Goal: Task Accomplishment & Management: Manage account settings

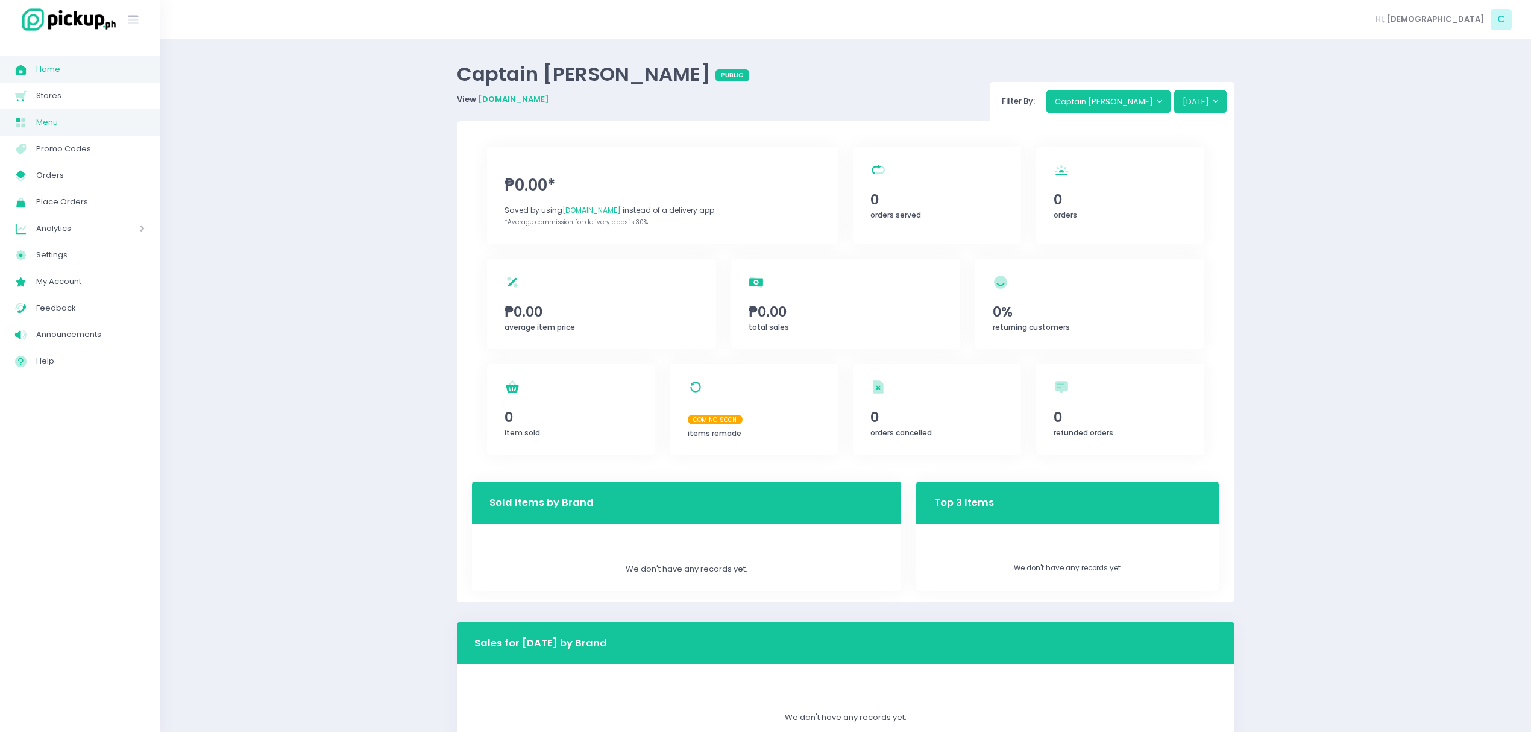
click at [63, 110] on link "Menu Created with Sketch. Menu" at bounding box center [80, 122] width 160 height 27
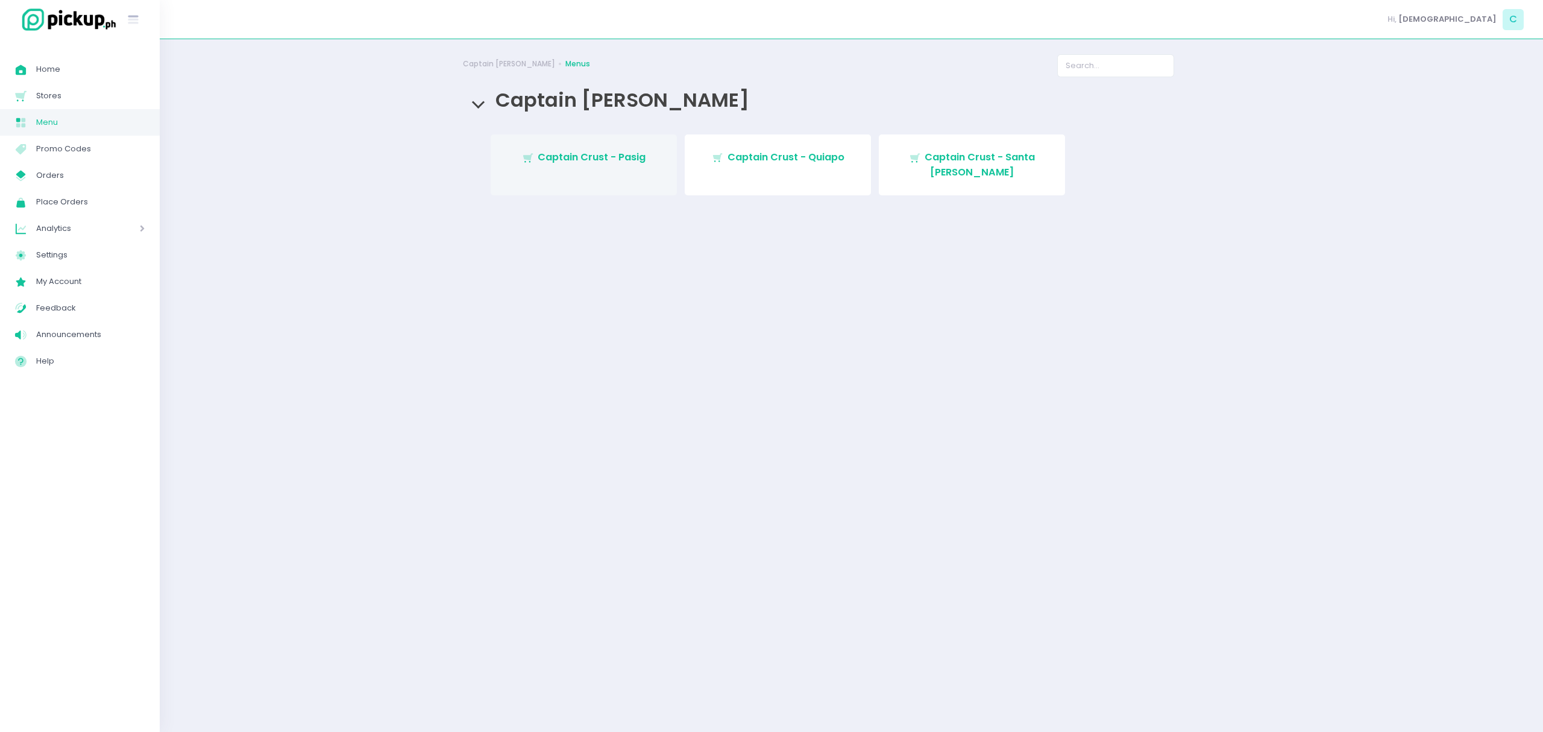
click at [594, 148] on link "Stockholm-icons / Shopping / Cart1 Created with Sketch. Captain Crust - Pasig" at bounding box center [583, 164] width 186 height 61
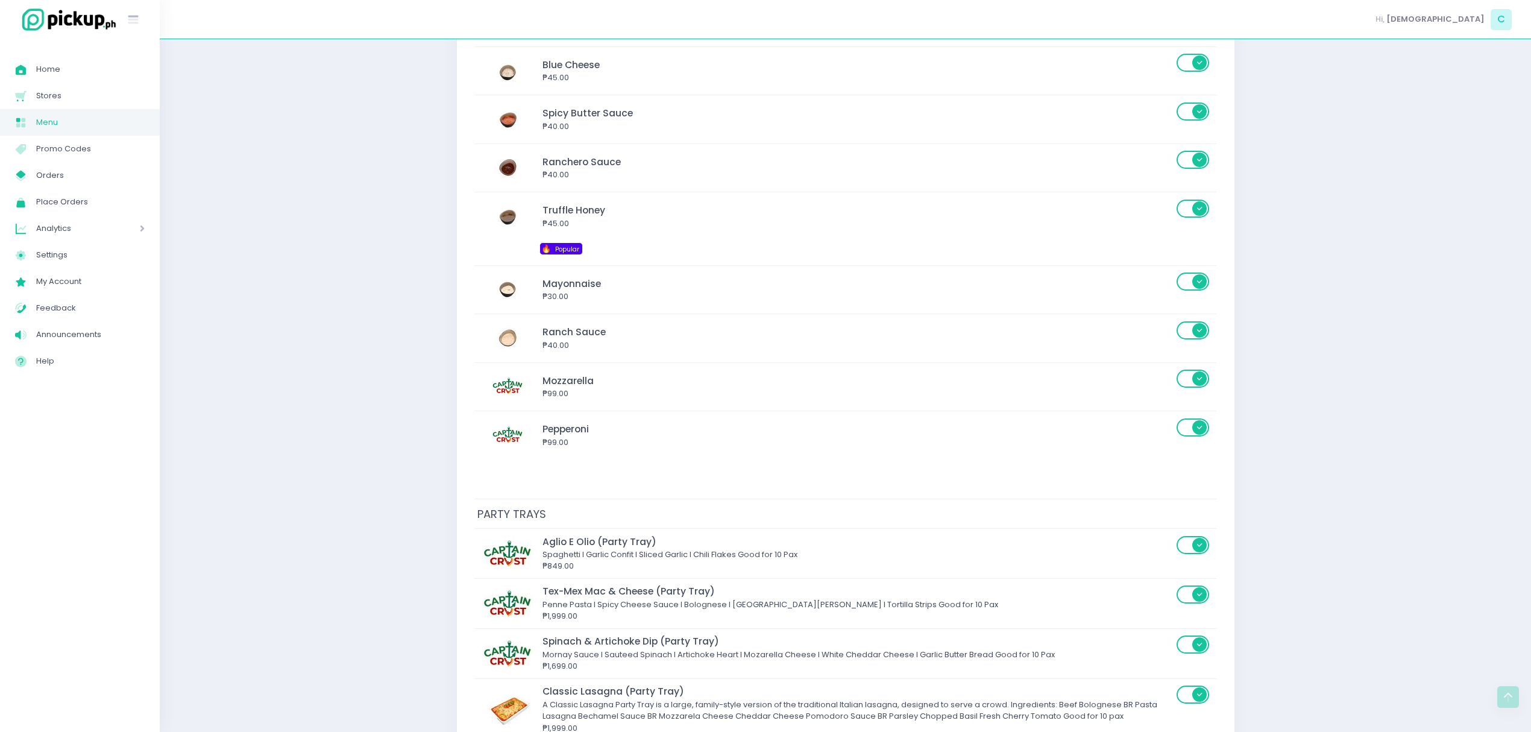
scroll to position [6470, 0]
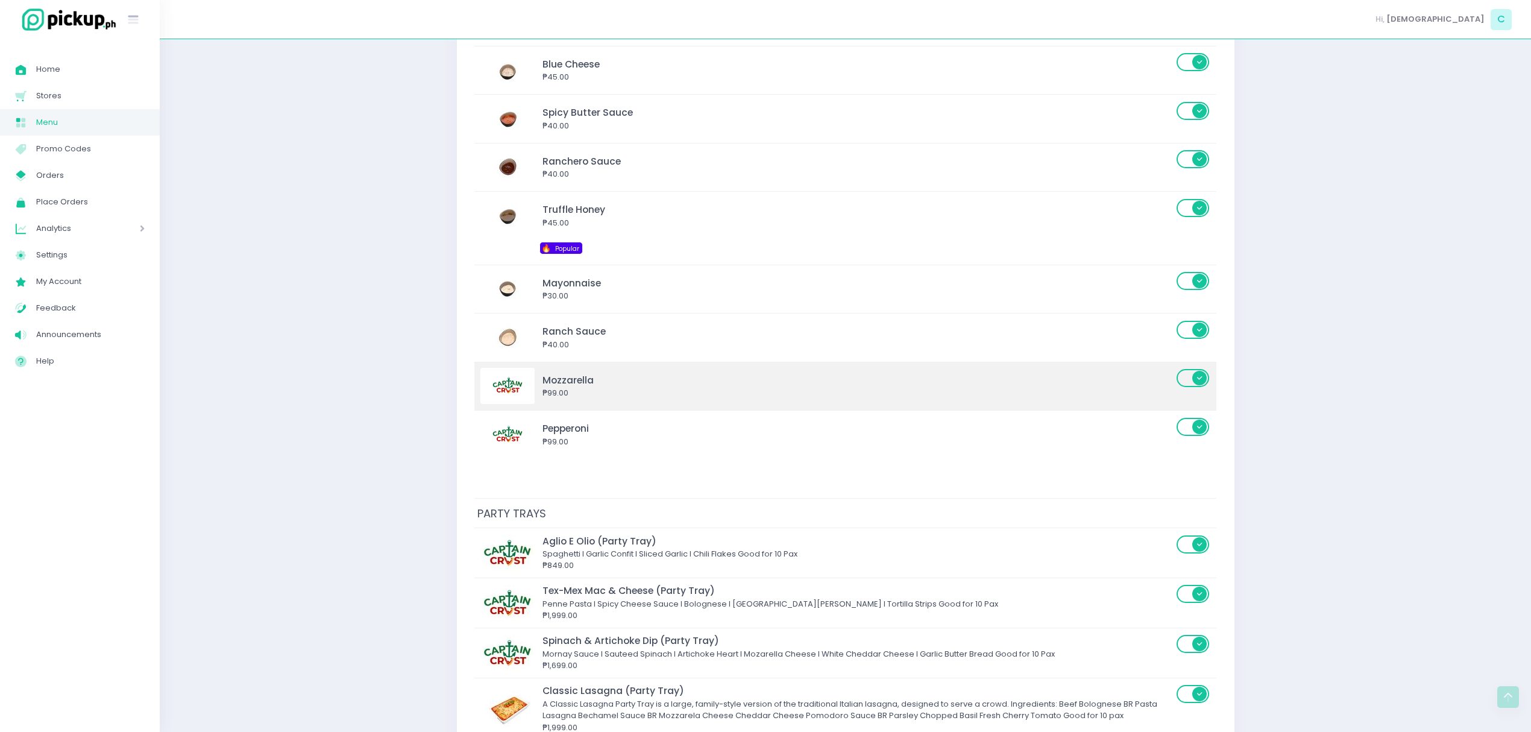
click at [661, 387] on div "Mozzarella" at bounding box center [857, 380] width 630 height 14
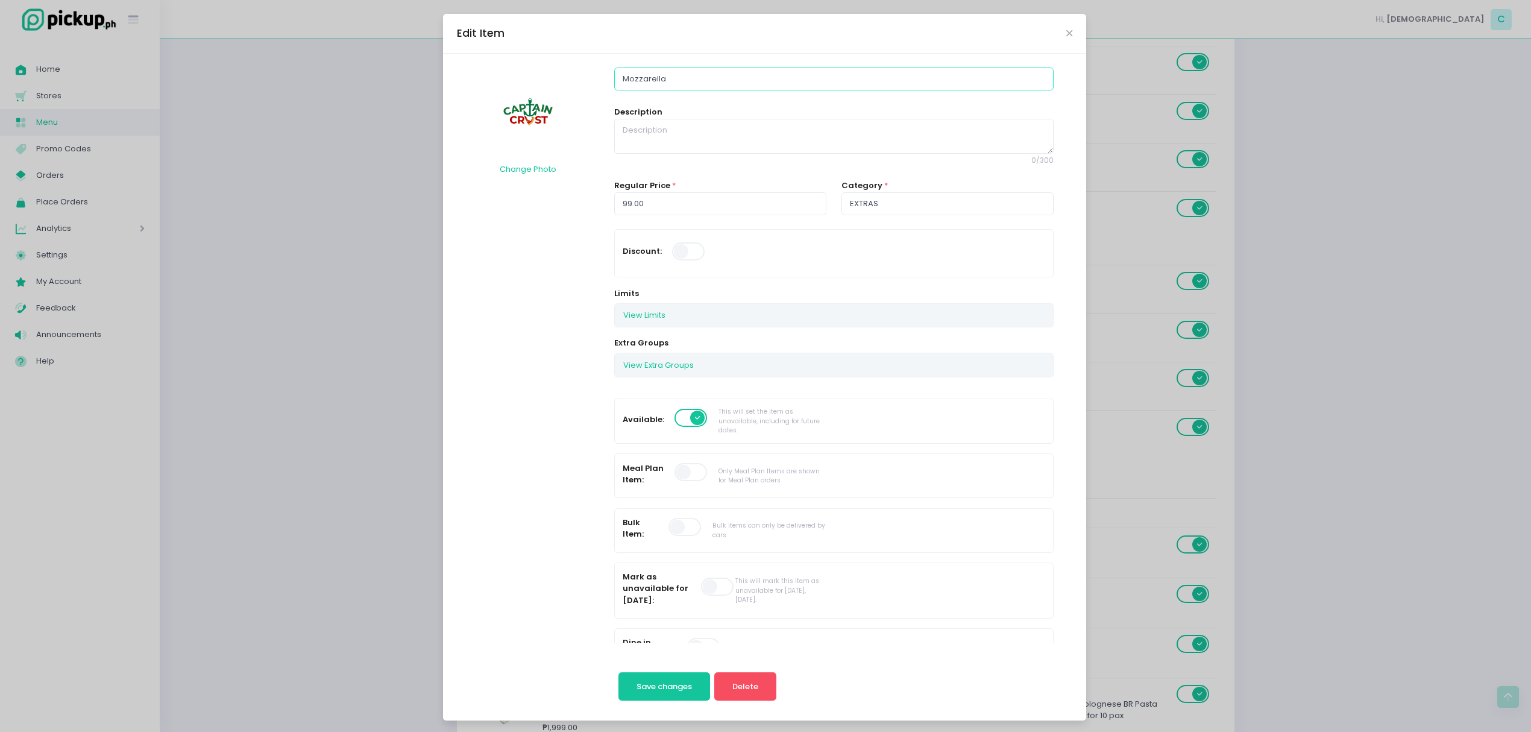
click at [812, 83] on input "Mozzarella" at bounding box center [833, 78] width 439 height 23
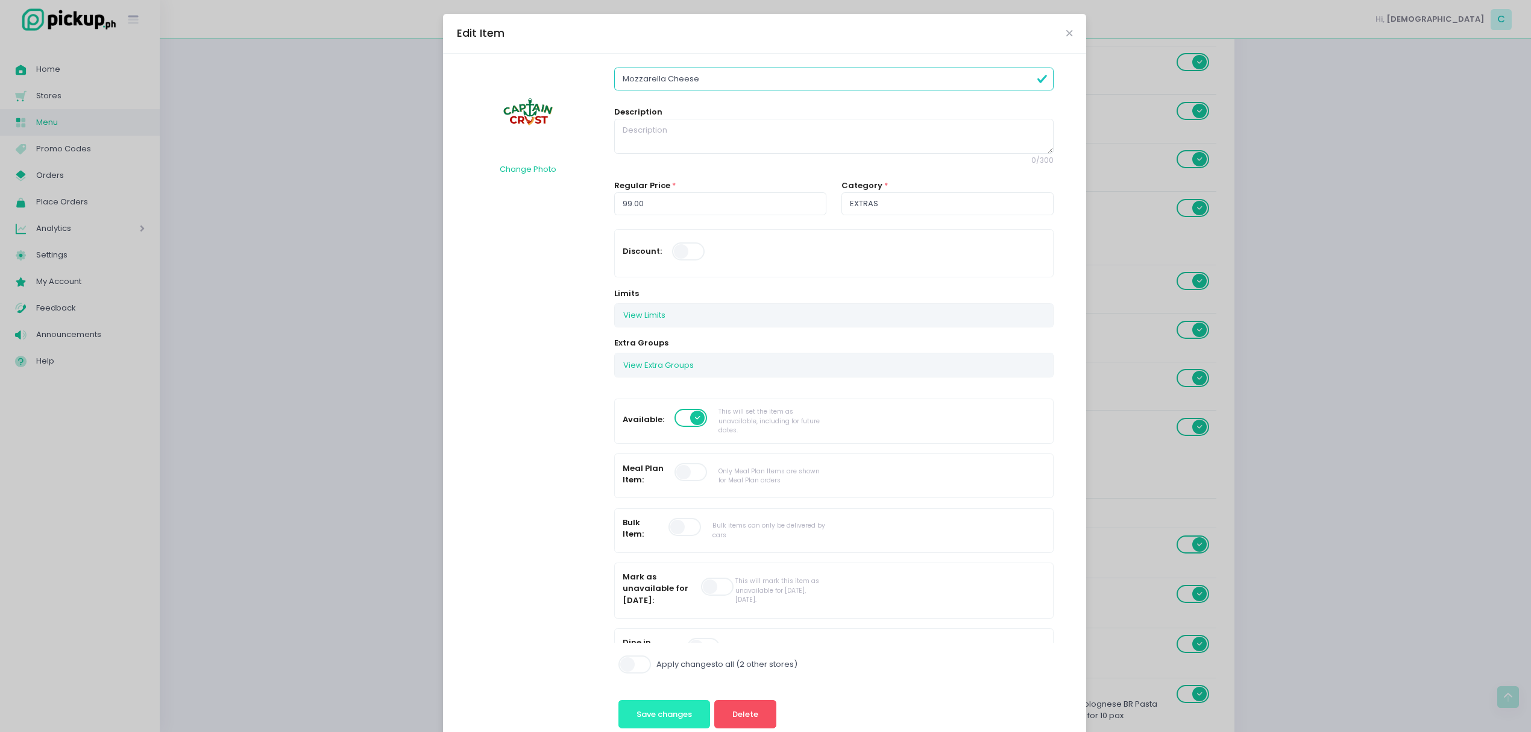
type input "Mozzarella Cheese"
click at [675, 721] on button "Save changes" at bounding box center [664, 714] width 92 height 29
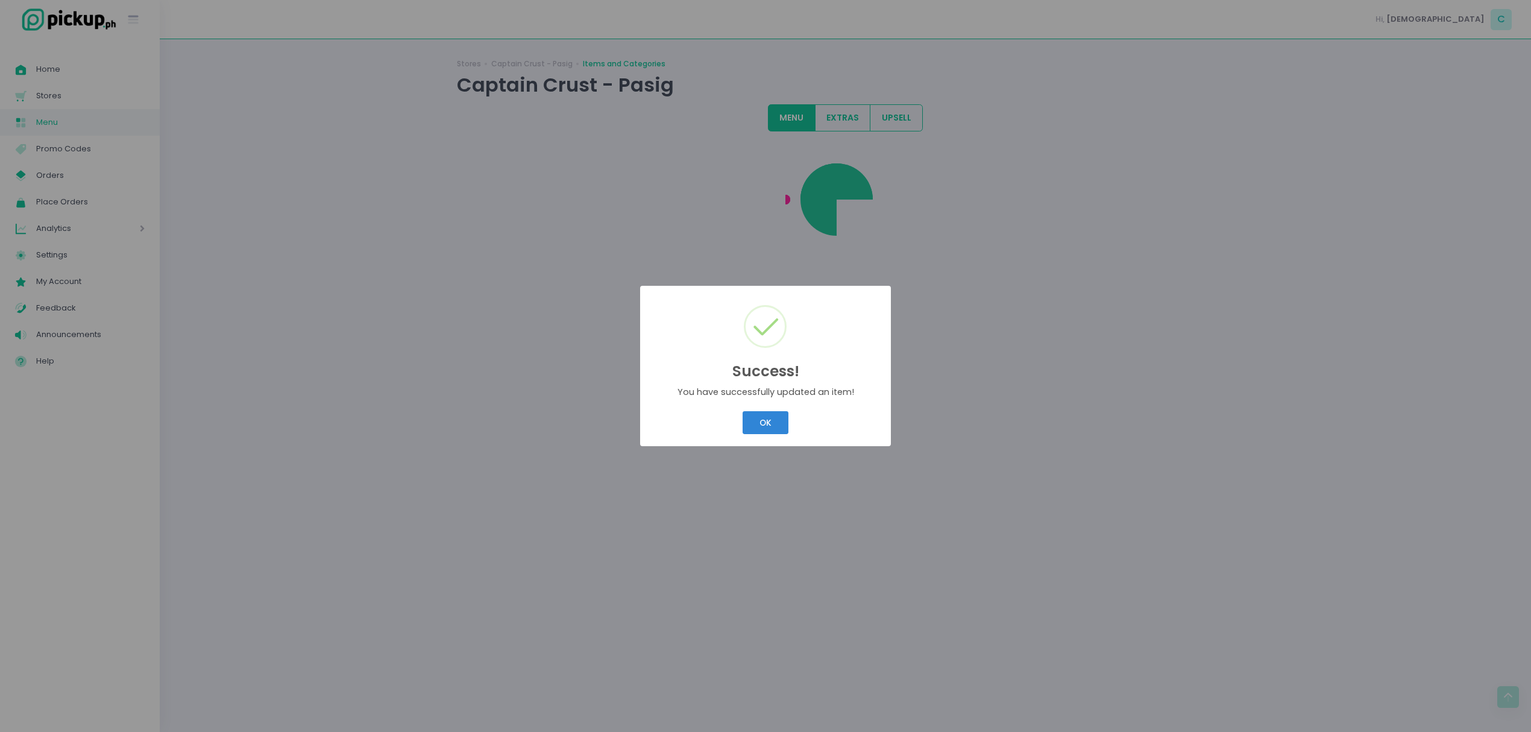
scroll to position [0, 0]
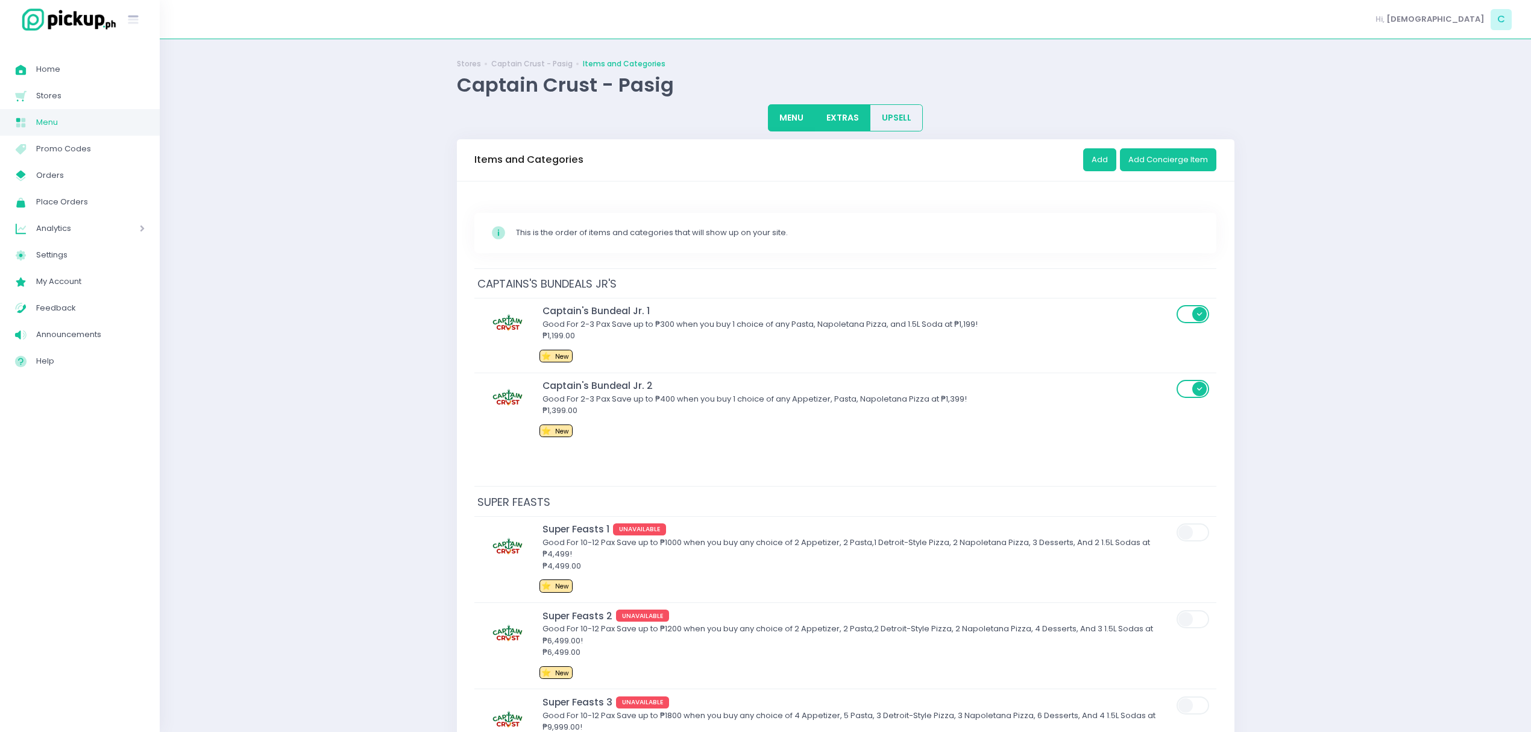
click at [835, 117] on button "EXTRAS" at bounding box center [843, 117] width 56 height 27
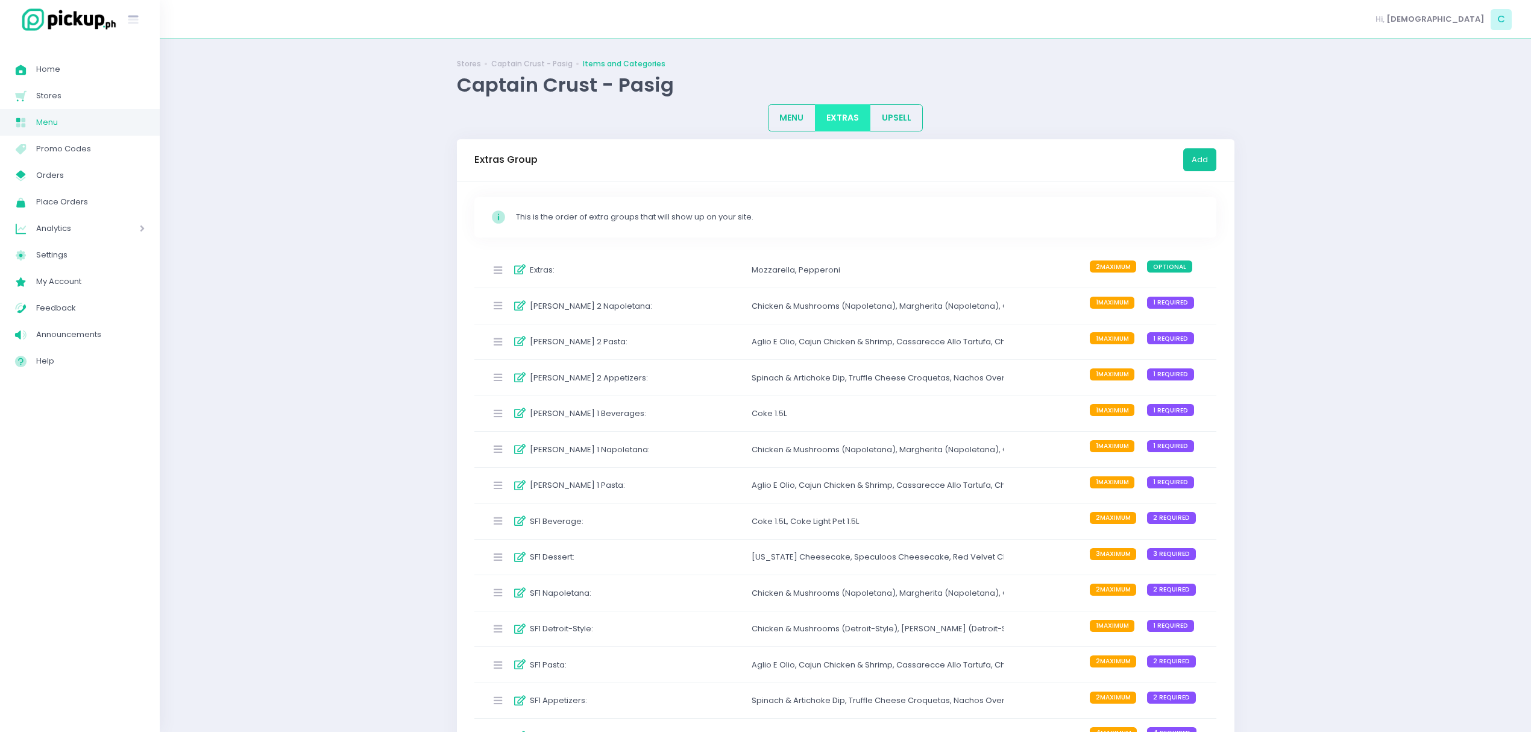
click at [719, 284] on div "Extras : Mozzarella , Pepperoni 2 MAXIMUM OPTIONAL" at bounding box center [845, 270] width 742 height 36
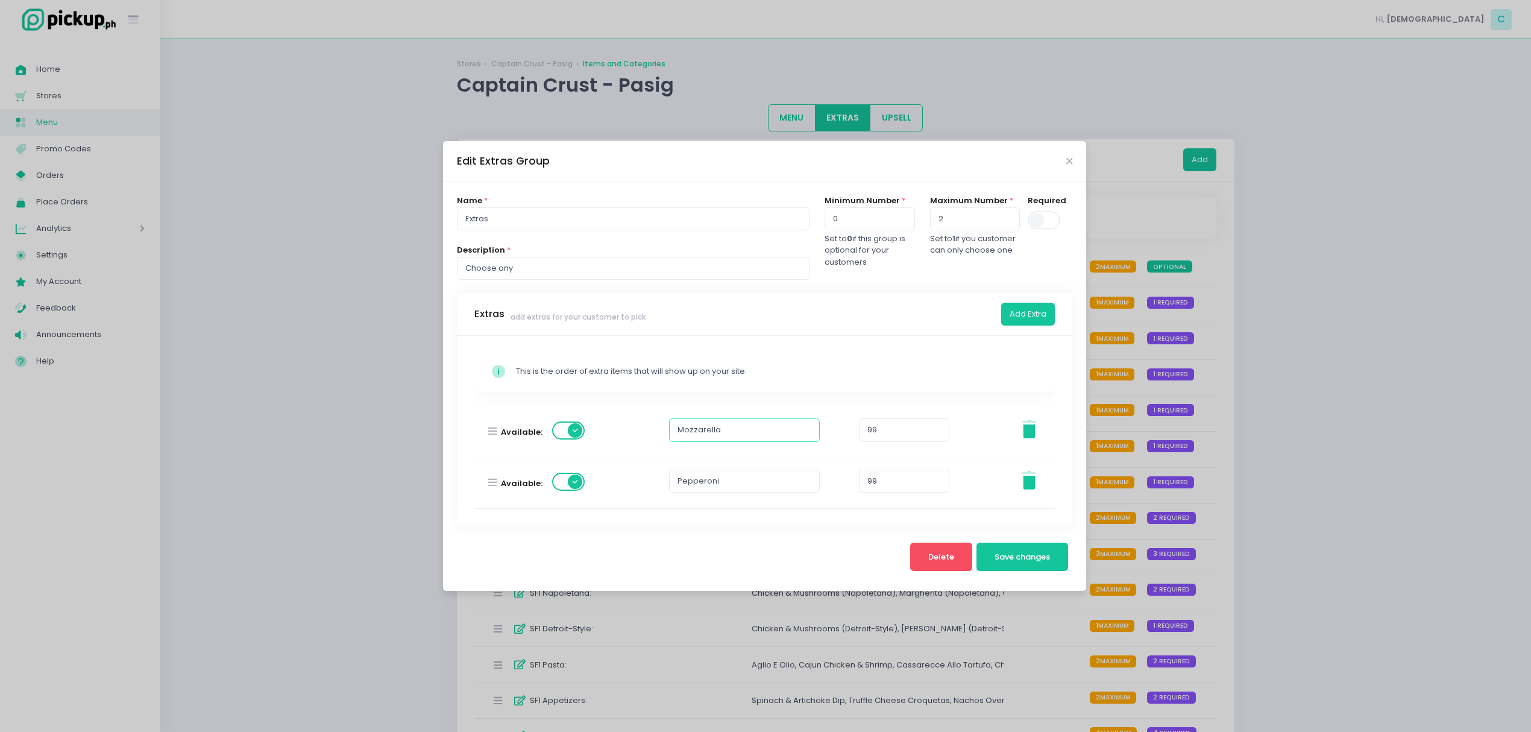
click at [734, 427] on input "Mozzarella" at bounding box center [744, 429] width 151 height 23
type input "Mozzarella Cheese"
click at [957, 562] on button "Delete" at bounding box center [941, 556] width 63 height 29
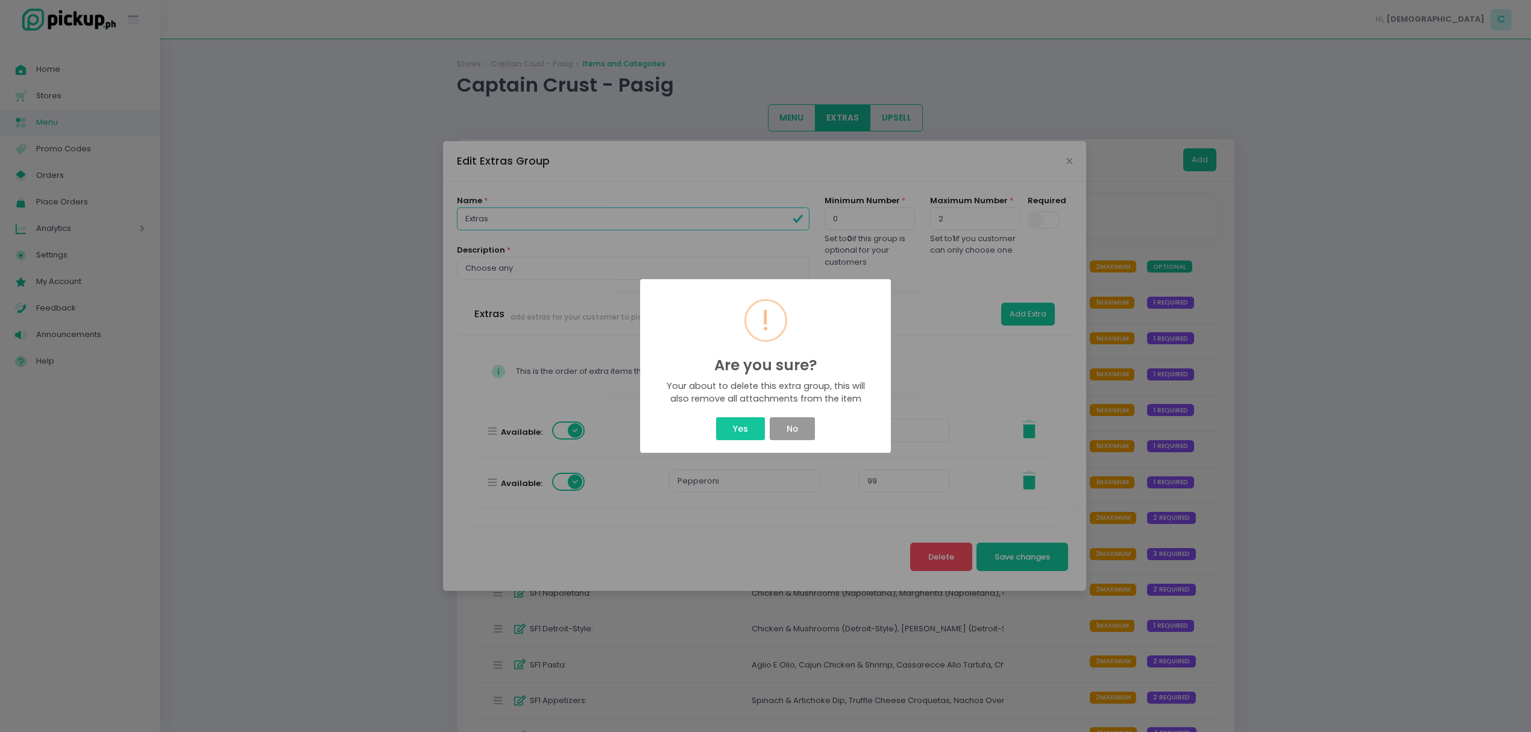
click at [801, 431] on button "No" at bounding box center [791, 428] width 45 height 23
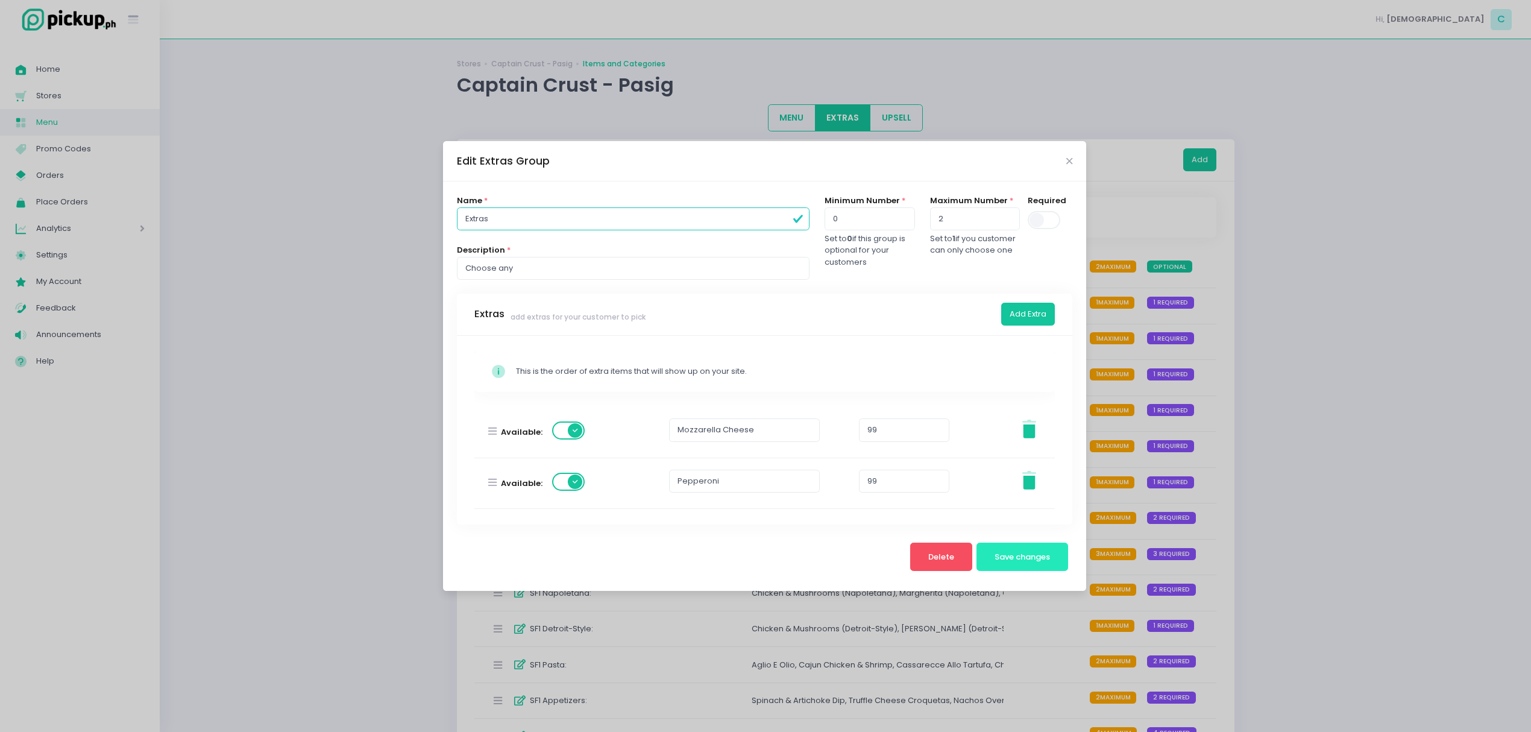
click at [1022, 554] on span "Save changes" at bounding box center [1021, 556] width 55 height 11
